Goal: Information Seeking & Learning: Find specific page/section

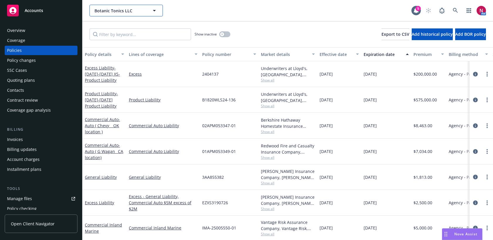
click at [126, 13] on span "Botanic Tonics LLC" at bounding box center [120, 11] width 51 height 6
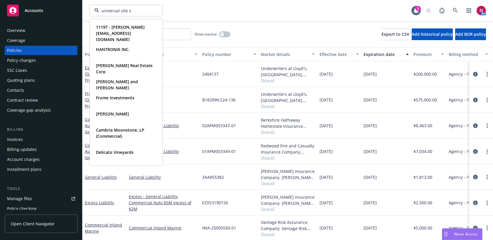
type input "universal site se"
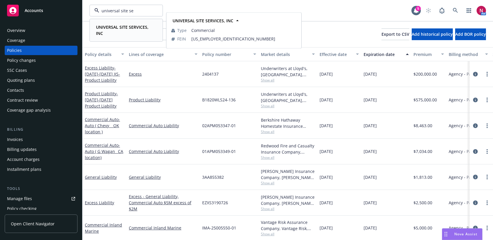
click at [124, 29] on strong "UNIVERSAL SITE SERVICES, INC" at bounding box center [122, 30] width 53 height 12
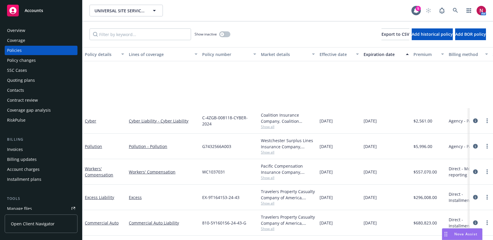
scroll to position [72, 0]
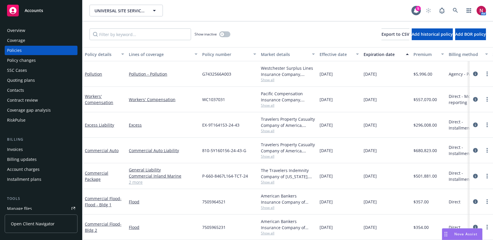
click at [135, 183] on link "2 more" at bounding box center [163, 182] width 69 height 6
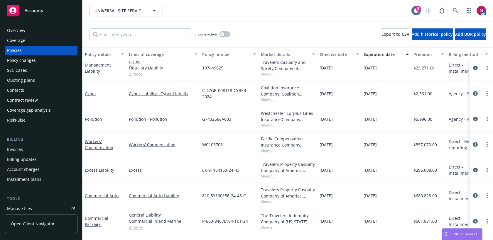
scroll to position [0, 0]
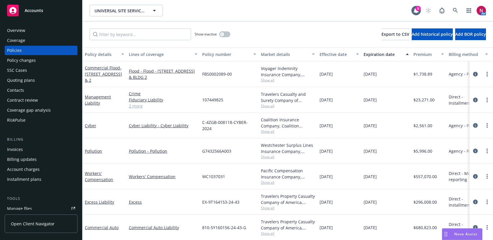
click at [139, 106] on link "2 more" at bounding box center [163, 106] width 69 height 6
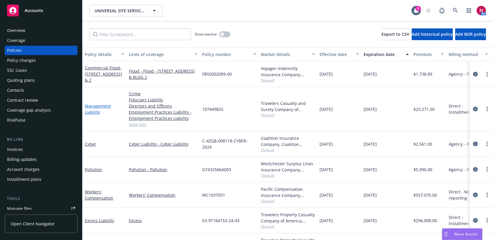
click at [95, 107] on link "Management Liability" at bounding box center [98, 109] width 26 height 12
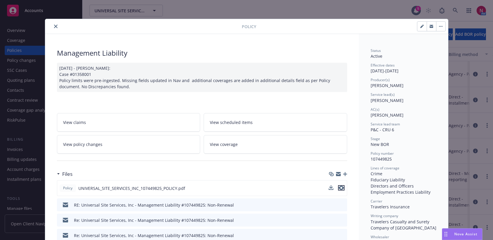
click at [342, 190] on icon "preview file" at bounding box center [341, 188] width 5 height 4
click at [463, 233] on span "Nova Assist" at bounding box center [465, 234] width 23 height 5
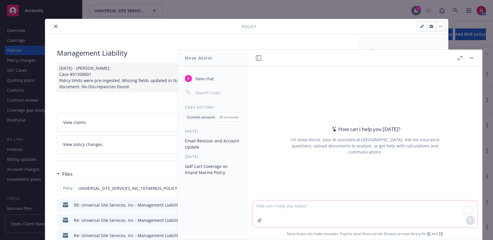
click at [371, 210] on textarea "To enrich screen reader interactions, please activate Accessibility in Grammarl…" at bounding box center [365, 214] width 225 height 27
paste textarea "Hi [PERSON_NAME] As discussed, we also need an EPL quote at $1,000,000 at $150,…"
type textarea "rewrite: Hi [PERSON_NAME] As discussed, we also need an EPL quote at $1,000,000…"
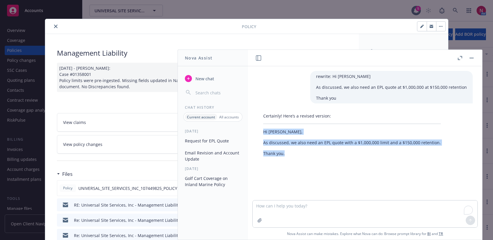
drag, startPoint x: 263, startPoint y: 132, endPoint x: 292, endPoint y: 151, distance: 34.6
click at [292, 151] on div "Certainly! Here’s a revised version: Hi [PERSON_NAME], As discussed, we also ne…" at bounding box center [351, 135] width 189 height 48
copy div "Hi [PERSON_NAME], As discussed, we also need an EPL quote with a $1,000,000 lim…"
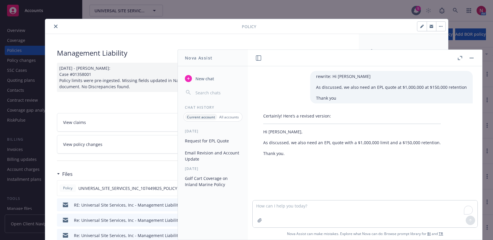
click at [36, 141] on div "Policy Management Liability [DATE] - [PERSON_NAME]: Case #01358001 Policy limit…" at bounding box center [246, 120] width 493 height 240
click at [56, 26] on icon "close" at bounding box center [56, 27] width 4 height 4
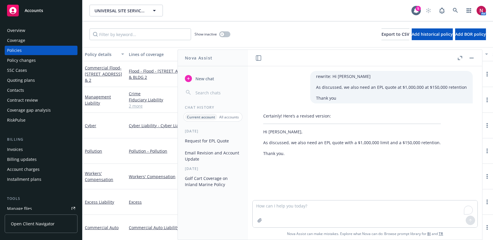
click at [474, 58] on button "button" at bounding box center [471, 58] width 7 height 7
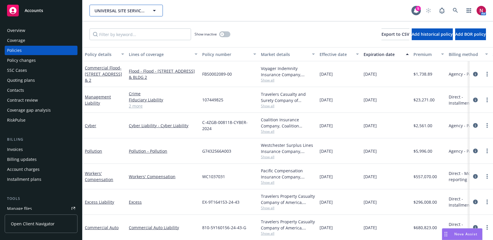
click at [145, 8] on span "UNIVERSAL SITE SERVICES, INC" at bounding box center [120, 11] width 51 height 6
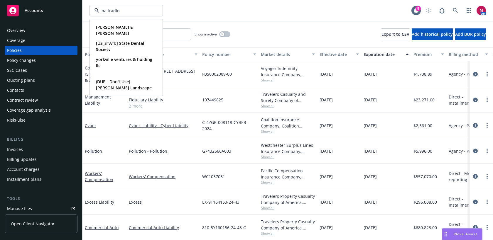
type input "na trading"
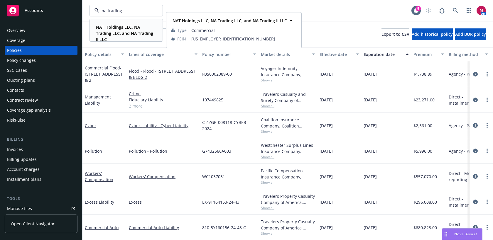
click at [132, 28] on strong "NAT Holdings LLC, NA Trading LLC, and NA Trading II LLC" at bounding box center [124, 33] width 57 height 18
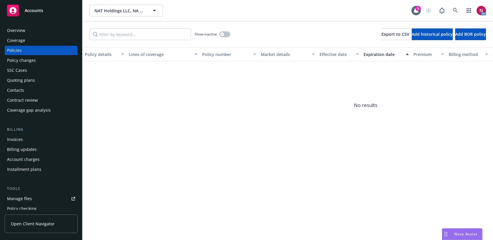
click at [45, 28] on div "Overview" at bounding box center [41, 30] width 68 height 9
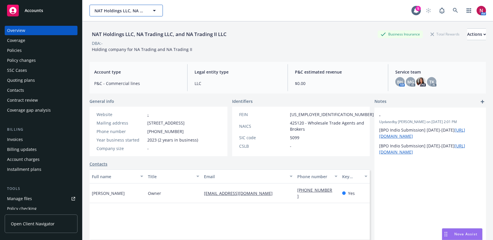
click at [130, 13] on span "NAT Holdings LLC, NA Trading LLC, and NA Trading II LLC" at bounding box center [120, 11] width 51 height 6
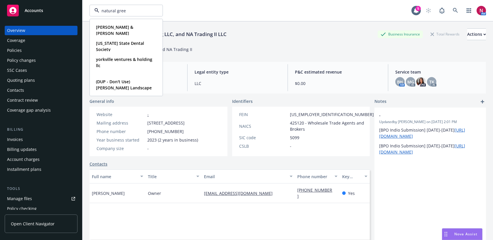
type input "natural green"
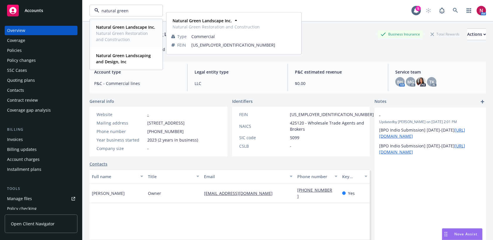
click at [127, 32] on span "Natural Green Restoration and Construction" at bounding box center [125, 36] width 59 height 12
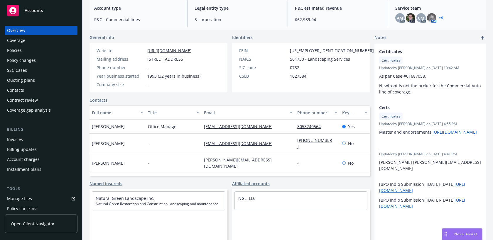
scroll to position [67, 0]
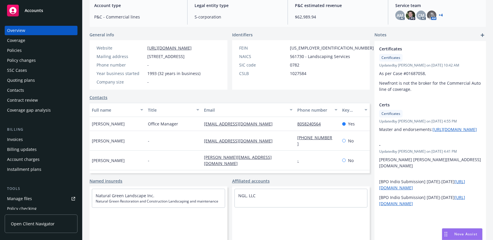
click at [44, 53] on div "Policies" at bounding box center [41, 50] width 68 height 9
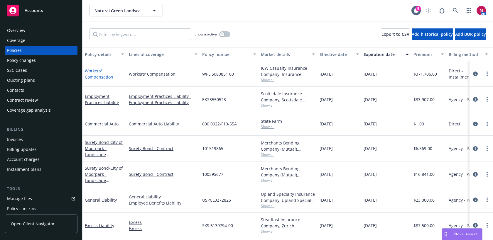
click at [95, 75] on link "Workers' Compensation" at bounding box center [99, 74] width 28 height 12
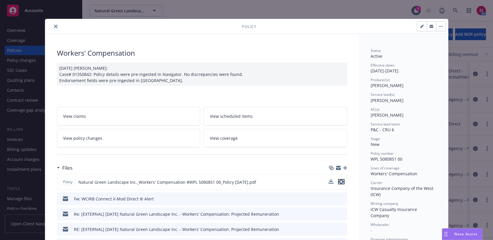
click at [340, 183] on icon "preview file" at bounding box center [341, 182] width 5 height 4
click at [55, 25] on icon "close" at bounding box center [56, 27] width 4 height 4
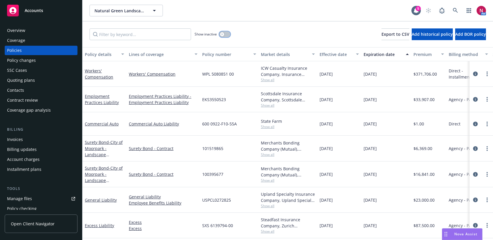
click at [227, 34] on button "button" at bounding box center [224, 34] width 11 height 6
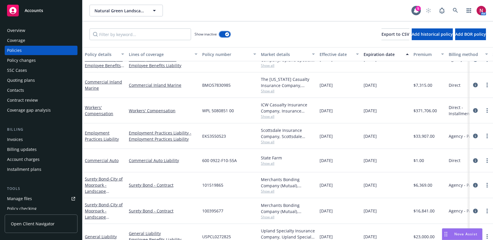
scroll to position [953, 0]
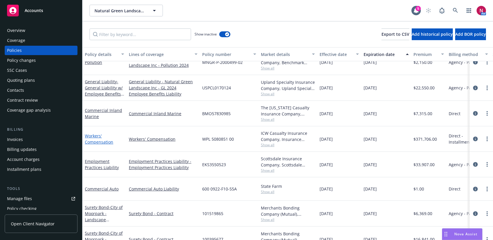
click at [93, 141] on link "Workers' Compensation" at bounding box center [99, 139] width 28 height 12
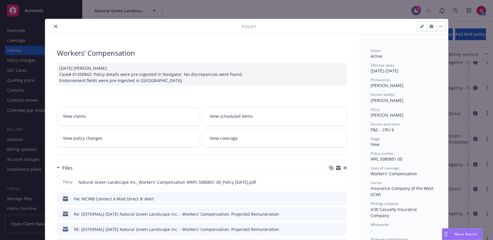
scroll to position [18, 0]
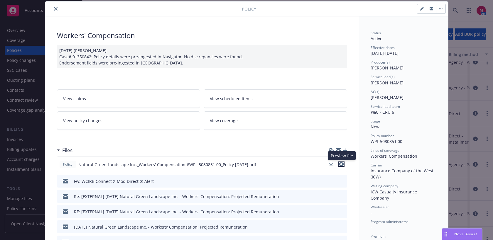
click at [341, 165] on icon "preview file" at bounding box center [341, 164] width 5 height 4
click at [56, 8] on icon "close" at bounding box center [56, 9] width 4 height 4
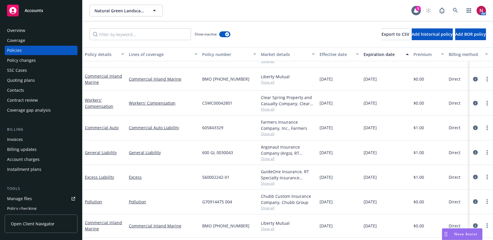
scroll to position [215, 0]
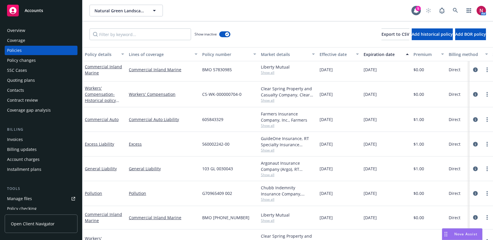
click at [267, 174] on span "Show all" at bounding box center [288, 175] width 54 height 5
click at [305, 190] on div "Chubb Indemnity Insurance Company, Chubb Group" at bounding box center [288, 191] width 54 height 12
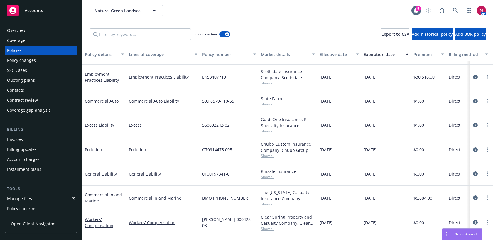
scroll to position [575, 0]
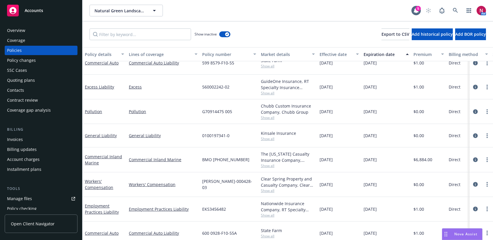
click at [266, 190] on span "Show all" at bounding box center [288, 190] width 54 height 5
click at [102, 190] on link "Workers' Compensation" at bounding box center [99, 185] width 28 height 12
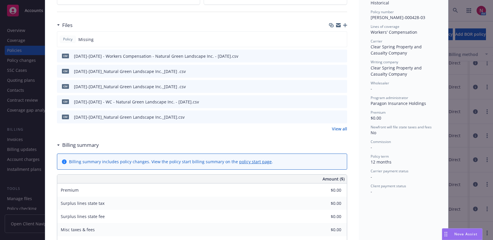
scroll to position [147, 0]
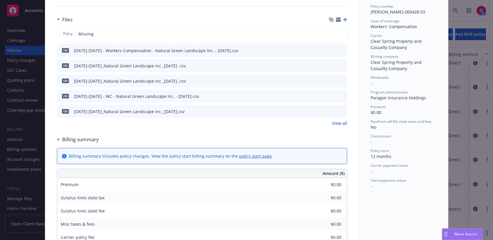
click at [341, 122] on link "View all" at bounding box center [339, 123] width 15 height 6
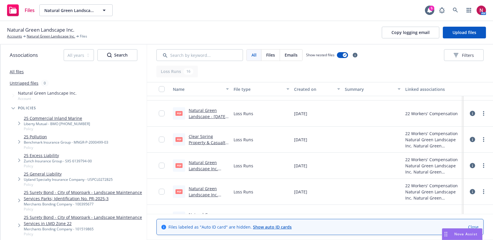
scroll to position [297, 0]
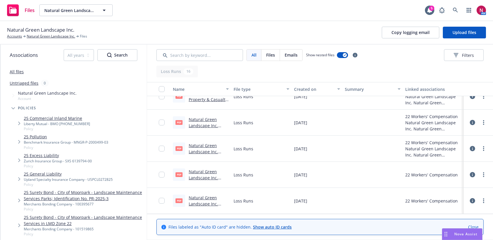
click at [204, 198] on link "Natural Green Landscape Inc. 2022-2023 Workers' Compensation Paragon Loss Run V…" at bounding box center [207, 216] width 36 height 43
click at [52, 38] on link "Natural Green Landscape Inc." at bounding box center [51, 36] width 48 height 5
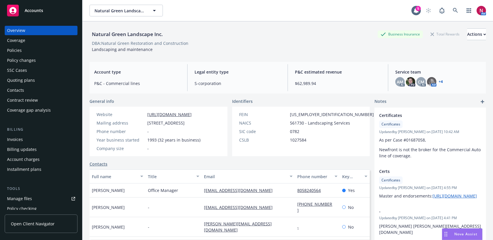
click at [26, 50] on div "Policies" at bounding box center [41, 50] width 68 height 9
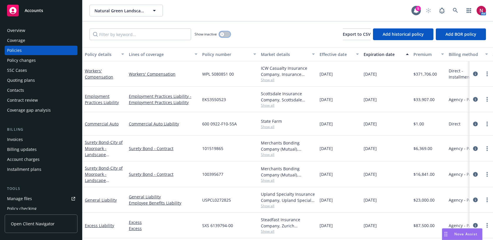
click at [225, 35] on button "button" at bounding box center [224, 34] width 11 height 6
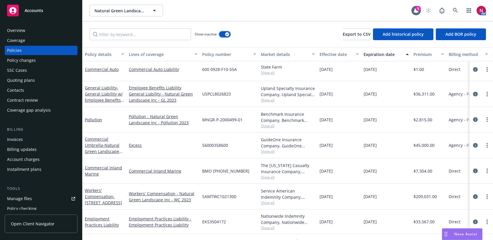
scroll to position [733, 0]
click at [270, 201] on span "Show all" at bounding box center [288, 202] width 54 height 5
click at [99, 200] on span "- [STREET_ADDRESS]" at bounding box center [103, 199] width 37 height 12
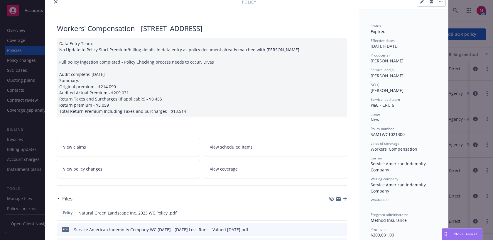
scroll to position [49, 0]
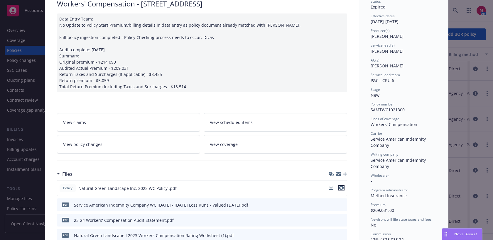
click at [341, 188] on icon "preview file" at bounding box center [341, 188] width 5 height 4
click at [464, 238] on div "Nova Assist" at bounding box center [462, 234] width 40 height 11
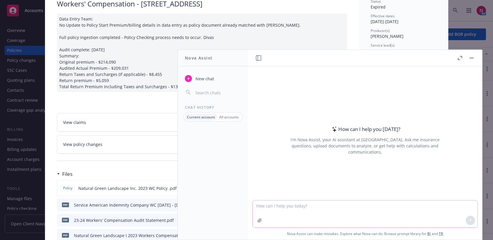
click at [357, 212] on textarea at bounding box center [365, 214] width 225 height 27
paste textarea "Hi Shantelle I'm not sure. The attachment shows the insurer as Arch Insurance. …"
type textarea "rewrite: Hi Shantelle I'm not sure. The attachment shows the insurer as Arch In…"
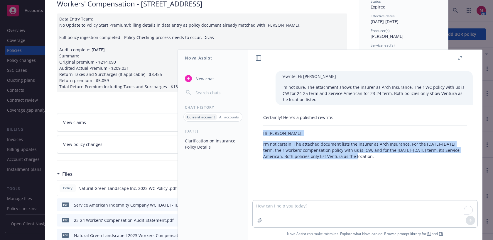
drag, startPoint x: 263, startPoint y: 133, endPoint x: 349, endPoint y: 157, distance: 89.7
click at [349, 157] on div "Certainly! Here’s a polished rewrite: Hi Shantelle, I’m not certain. The attach…" at bounding box center [364, 137] width 215 height 50
copy div "Hi Shantelle, I’m not certain. The attached document lists the insurer as Arch …"
